Goal: Task Accomplishment & Management: Complete application form

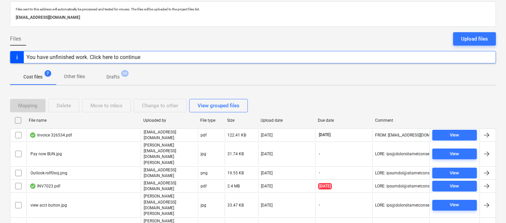
scroll to position [52, 0]
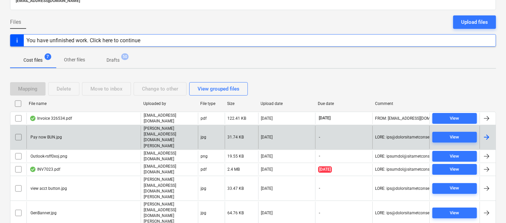
click at [98, 132] on div "Pay now BUN.jpg" at bounding box center [83, 137] width 114 height 23
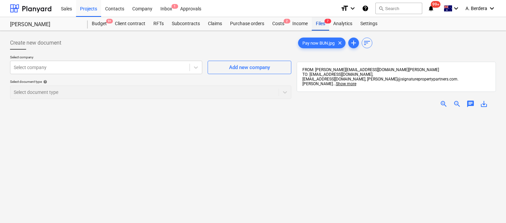
click at [322, 23] on div "Files 7" at bounding box center [320, 23] width 17 height 13
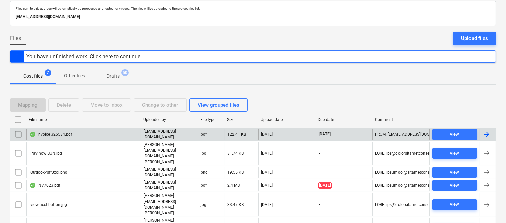
scroll to position [52, 0]
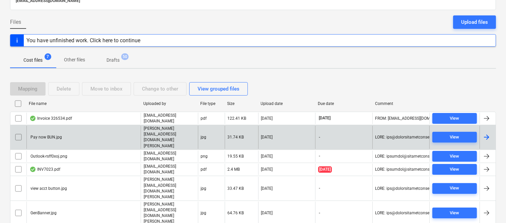
click at [16, 132] on input "checkbox" at bounding box center [18, 137] width 11 height 11
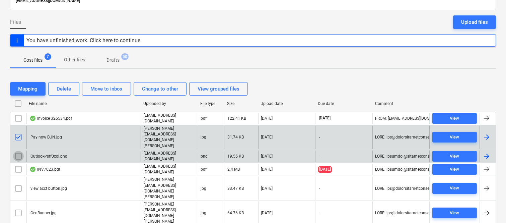
click at [18, 151] on input "checkbox" at bounding box center [18, 156] width 11 height 11
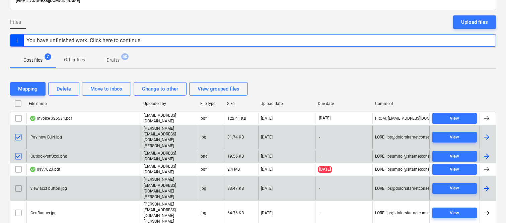
click at [19, 183] on input "checkbox" at bounding box center [18, 188] width 11 height 11
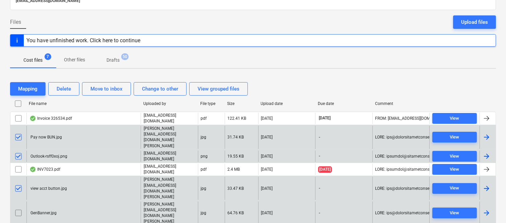
click at [18, 207] on input "checkbox" at bounding box center [18, 212] width 11 height 11
click at [64, 90] on div "Delete" at bounding box center [64, 88] width 14 height 9
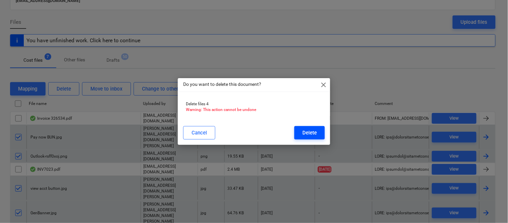
click at [313, 136] on div "Delete" at bounding box center [310, 132] width 14 height 9
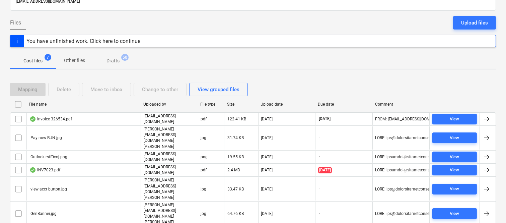
scroll to position [52, 0]
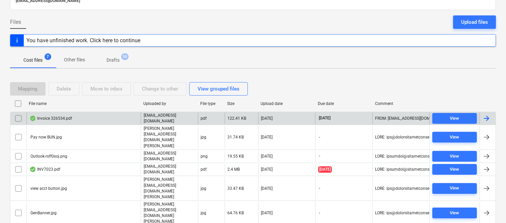
click at [116, 117] on div "Invoice 326534.pdf" at bounding box center [83, 118] width 114 height 11
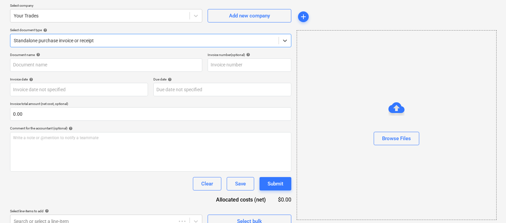
type input "22725276"
type input "[DATE]"
type input "16 Oct 2025"
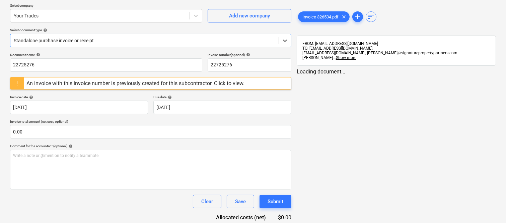
click at [191, 37] on div at bounding box center [145, 40] width 262 height 7
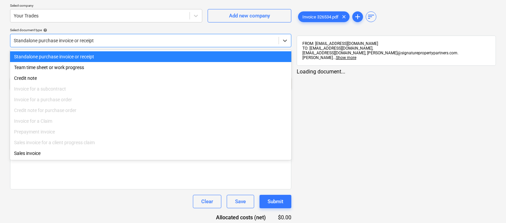
click at [193, 54] on div "Standalone purchase invoice or receipt" at bounding box center [150, 56] width 281 height 11
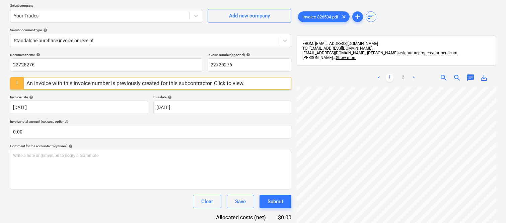
scroll to position [49, 214]
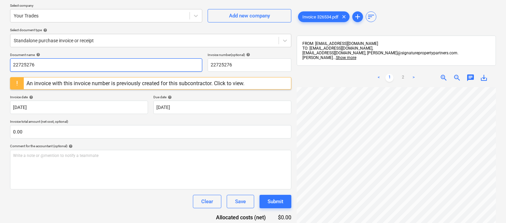
click at [76, 65] on input "22725276" at bounding box center [106, 64] width 192 height 13
click at [75, 65] on input "22725276" at bounding box center [106, 64] width 192 height 13
click at [75, 67] on input "22725276" at bounding box center [106, 64] width 192 height 13
click at [75, 68] on input "22725276" at bounding box center [106, 64] width 192 height 13
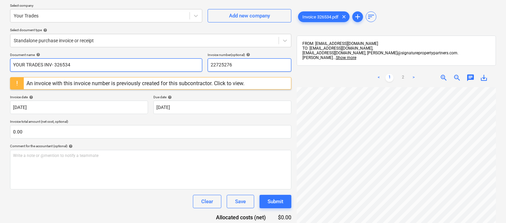
type input "YOUR TRADES INV- 326534"
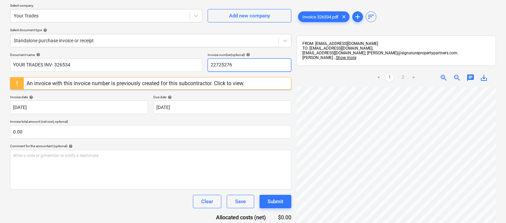
click at [235, 67] on input "22725276" at bounding box center [250, 64] width 84 height 13
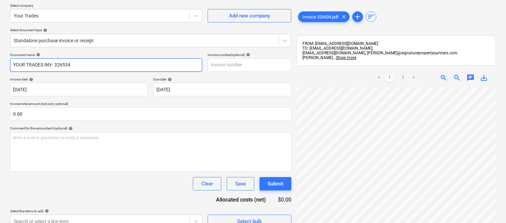
drag, startPoint x: 55, startPoint y: 64, endPoint x: 105, endPoint y: 66, distance: 50.0
click at [105, 66] on input "YOUR TRADES INV- 326534" at bounding box center [106, 64] width 192 height 13
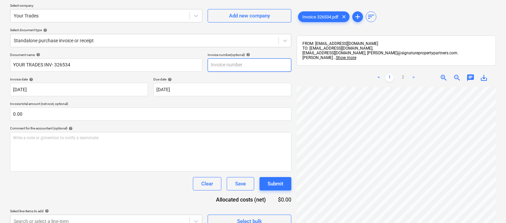
click at [252, 67] on input "text" at bounding box center [250, 64] width 84 height 13
paste input "326534"
type input "326534"
drag, startPoint x: 187, startPoint y: 54, endPoint x: 186, endPoint y: 49, distance: 4.9
click at [187, 54] on div "Document name help" at bounding box center [106, 55] width 192 height 4
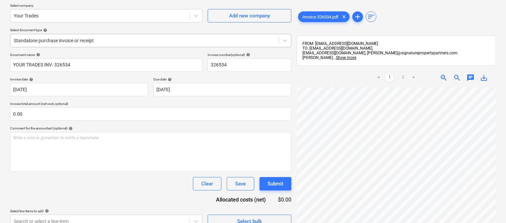
click at [129, 39] on div at bounding box center [145, 40] width 262 height 7
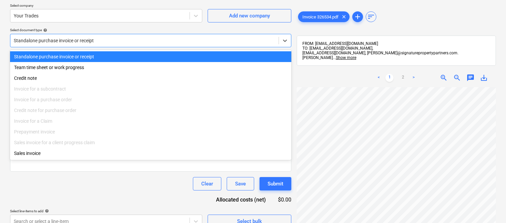
click at [143, 54] on div "Standalone purchase invoice or receipt" at bounding box center [150, 56] width 281 height 11
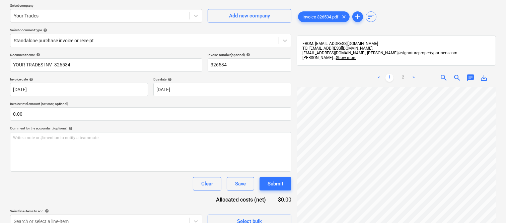
scroll to position [82, 192]
click at [457, 74] on span "zoom_out" at bounding box center [457, 78] width 8 height 8
drag, startPoint x: 497, startPoint y: 139, endPoint x: 494, endPoint y: 153, distance: 14.4
click at [500, 164] on div "Create new document Select company Your Trades Add new company Select document …" at bounding box center [253, 106] width 506 height 254
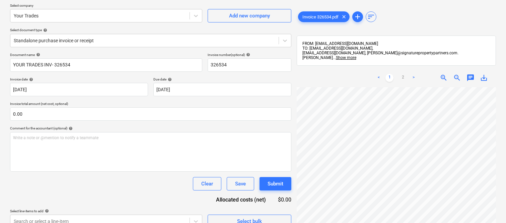
scroll to position [189, 162]
click at [403, 75] on link "2" at bounding box center [403, 78] width 8 height 8
click at [506, 120] on html "Sales Projects Contacts Company Inbox 1 Approvals format_size keyboard_arrow_do…" at bounding box center [253, 59] width 506 height 223
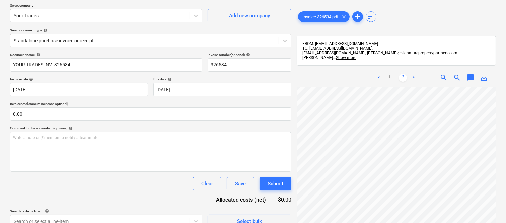
click at [285, 129] on div "Create new document Select company Your Trades Add new company Select document …" at bounding box center [252, 106] width 491 height 249
click at [391, 75] on link "1" at bounding box center [390, 78] width 8 height 8
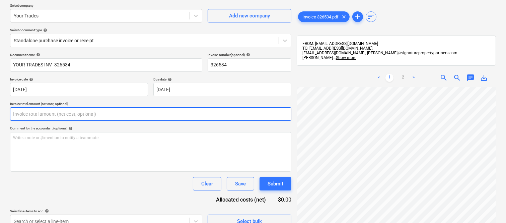
click at [62, 113] on input "text" at bounding box center [150, 113] width 281 height 13
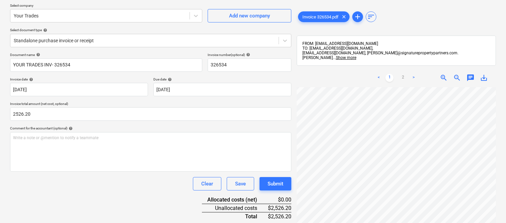
type input "2,526.20"
click at [74, 181] on div "Clear Save Submit" at bounding box center [150, 183] width 281 height 13
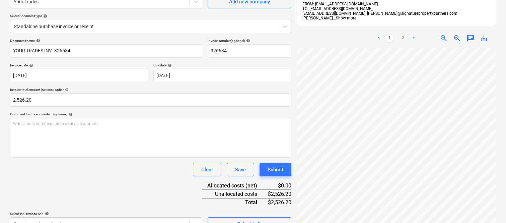
scroll to position [79, 0]
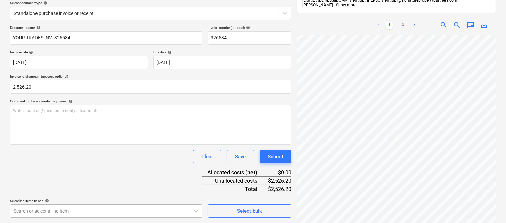
click at [84, 144] on body "Sales Projects Contacts Company Inbox 1 Approvals format_size keyboard_arrow_do…" at bounding box center [253, 32] width 506 height 223
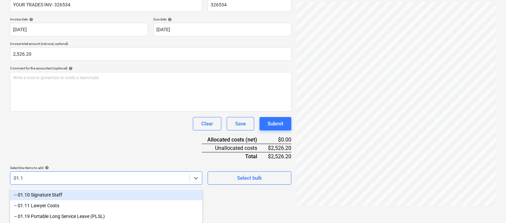
type input "01.10"
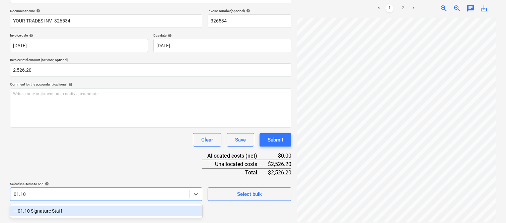
click at [87, 210] on div "-- 01.10 Signature Staff" at bounding box center [106, 210] width 192 height 11
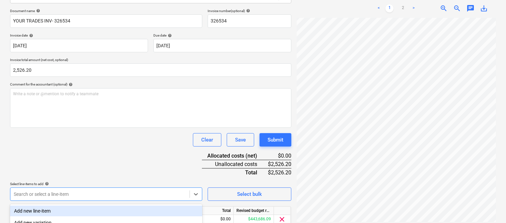
click at [75, 155] on div "Document name help YOUR TRADES INV- 326534 Invoice number (optional) help 32653…" at bounding box center [150, 127] width 281 height 236
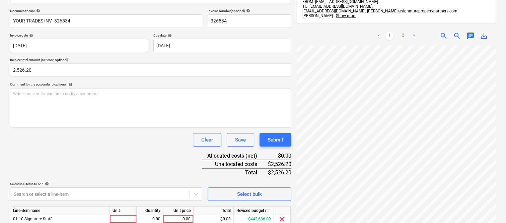
scroll to position [123, 0]
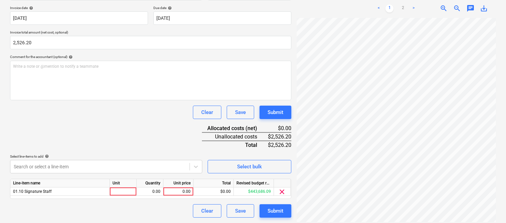
drag, startPoint x: 126, startPoint y: 190, endPoint x: 131, endPoint y: 205, distance: 15.6
click at [126, 191] on div at bounding box center [123, 191] width 27 height 8
type input "INVOICE"
click at [154, 194] on div "0.00" at bounding box center [149, 191] width 21 height 8
type input "1"
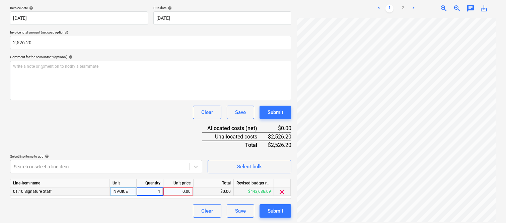
click at [179, 193] on div "0.00" at bounding box center [178, 191] width 24 height 8
type input "2526.20"
click at [175, 215] on div "Clear Save Submit" at bounding box center [150, 210] width 281 height 13
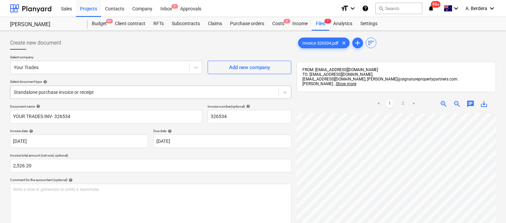
click at [141, 91] on div at bounding box center [145, 92] width 262 height 7
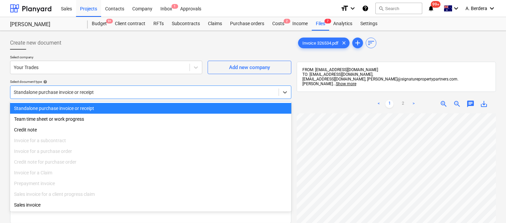
click at [153, 106] on div "Standalone purchase invoice or receipt" at bounding box center [150, 108] width 281 height 11
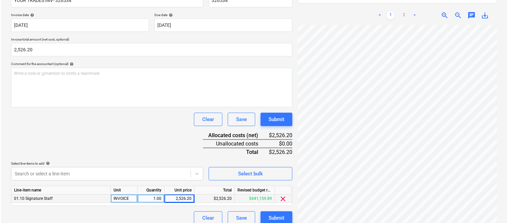
scroll to position [123, 0]
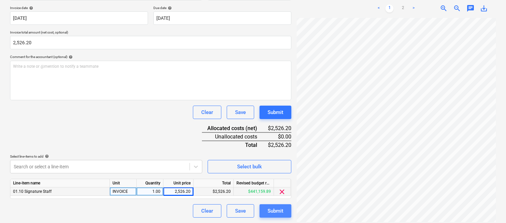
click at [276, 212] on div "Submit" at bounding box center [276, 210] width 16 height 9
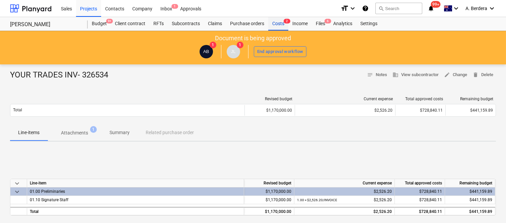
click at [277, 24] on div "Costs 2" at bounding box center [278, 23] width 20 height 13
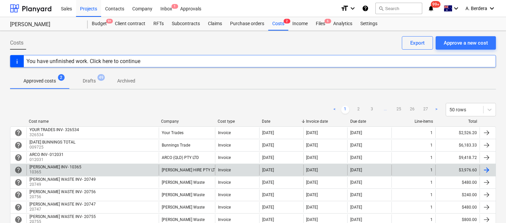
click at [169, 166] on div "[PERSON_NAME] HIRE PTY LTD" at bounding box center [187, 169] width 56 height 11
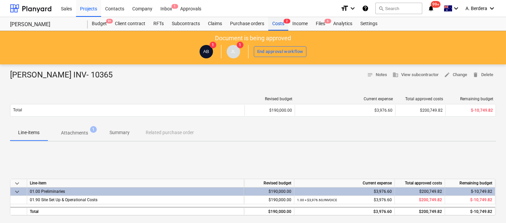
click at [283, 25] on div "Costs 2" at bounding box center [278, 23] width 20 height 13
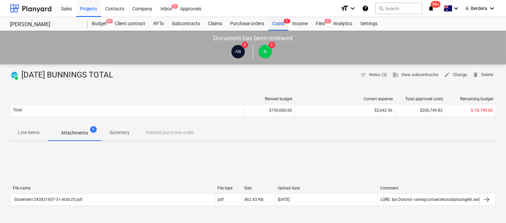
click at [280, 24] on div "Costs 2" at bounding box center [278, 23] width 20 height 13
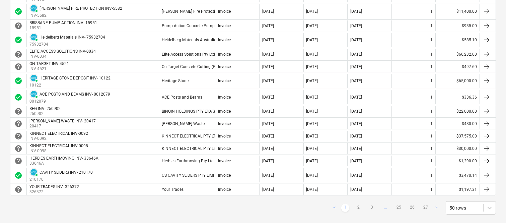
scroll to position [592, 0]
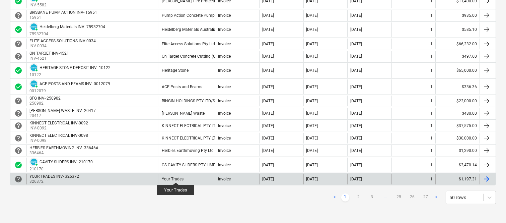
click at [176, 177] on div "Your Trades" at bounding box center [173, 179] width 22 height 5
